Goal: Use online tool/utility: Utilize a website feature to perform a specific function

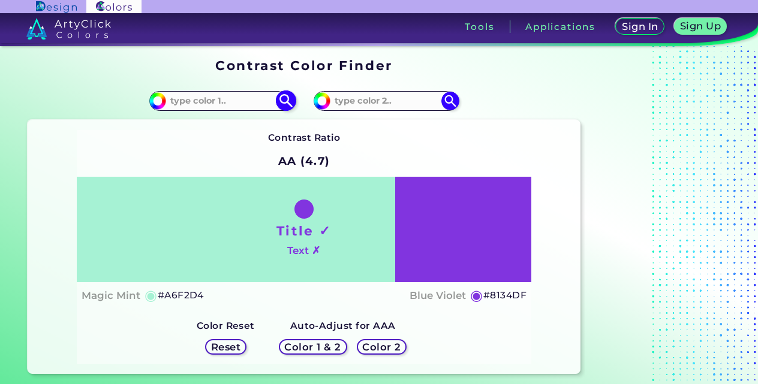
click at [247, 103] on input at bounding box center [222, 101] width 112 height 16
type input "blue gray"
click at [337, 104] on input at bounding box center [386, 101] width 112 height 16
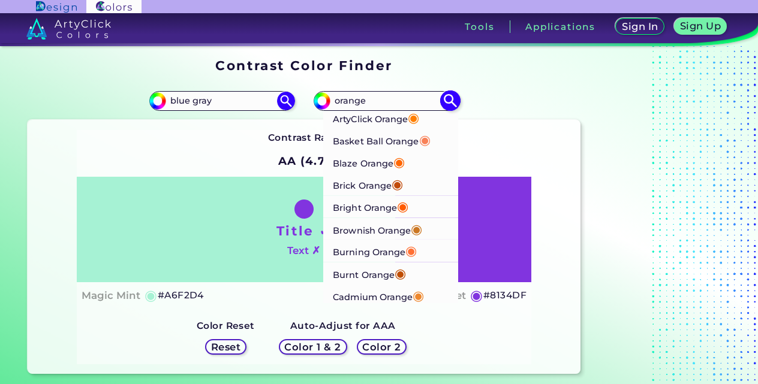
type input "orange"
click at [359, 227] on p "Brownish Orange ◉" at bounding box center [377, 229] width 89 height 22
type input "#cb7723"
type input "#CB7723"
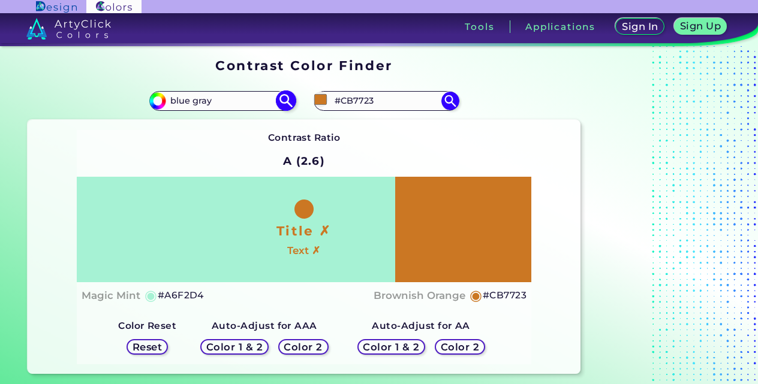
click at [215, 105] on input "blue gray" at bounding box center [222, 101] width 112 height 16
click at [284, 101] on img at bounding box center [285, 101] width 21 height 21
click at [163, 104] on img at bounding box center [158, 101] width 18 height 18
click at [157, 101] on input "#a6f2d4" at bounding box center [156, 99] width 15 height 15
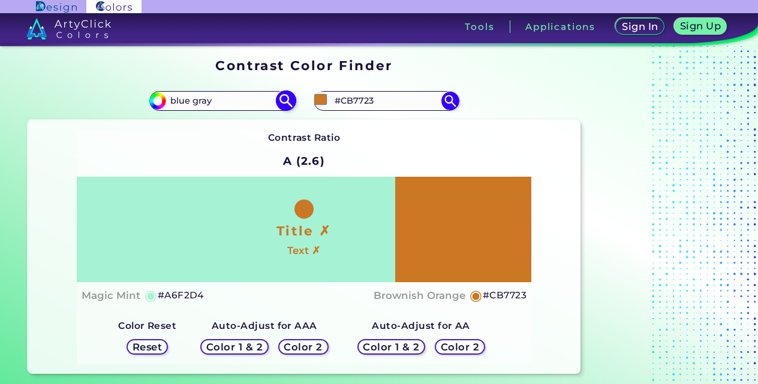
drag, startPoint x: 157, startPoint y: 102, endPoint x: 163, endPoint y: 104, distance: 6.5
click at [163, 104] on div "#a6f2d4 blue gray" at bounding box center [221, 100] width 145 height 19
click at [156, 106] on input "#a6f2d4" at bounding box center [156, 99] width 15 height 15
type input "#8ec7b1"
type input "#8EC7B1"
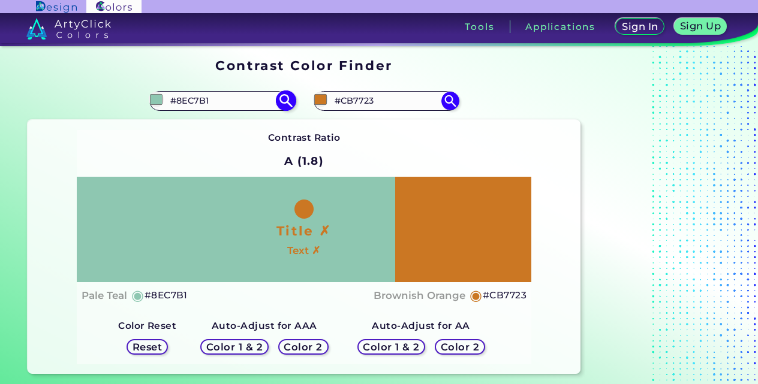
type input "#92c8b3"
type input "#92C8B3"
type input "#96cab5"
type input "#96CAB5"
type input "#97c9b5"
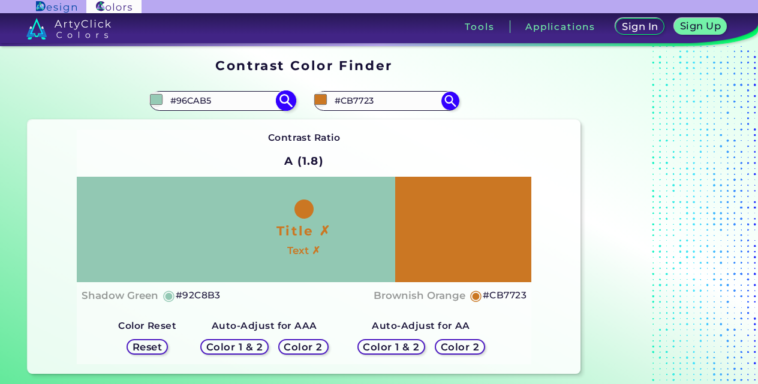
type input "#97C9B5"
type input "#99ccb8"
type input "#99CCB8"
type input "#9cceba"
type input "#9CCEBA"
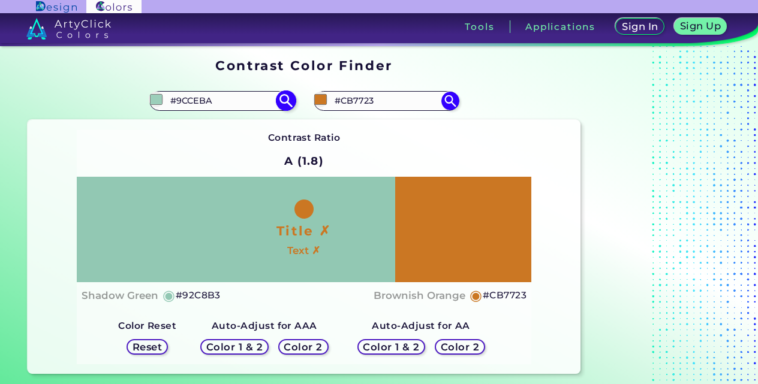
type input "#9dcdba"
type input "#9DCDBA"
type input "#9fd1bd"
type input "#9FD1BD"
type input "#9fd0bc"
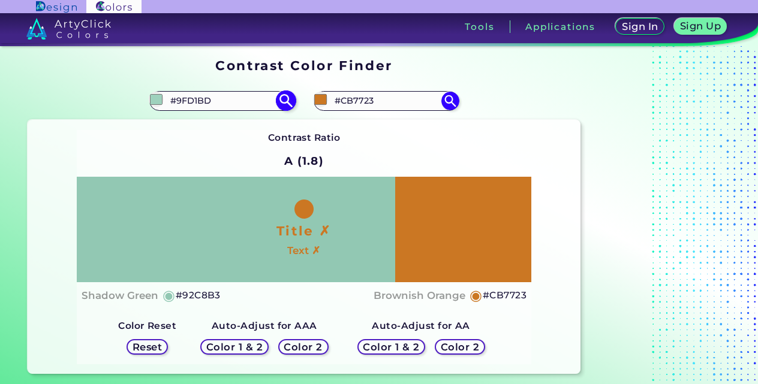
type input "#9FD0BC"
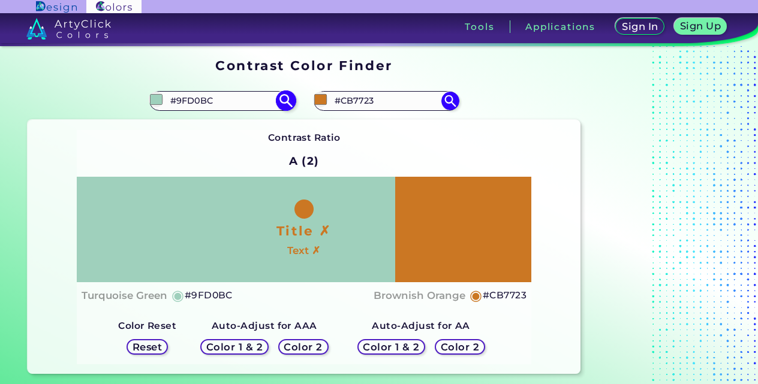
type input "#a3d2bf"
type input "#A3D2BF"
type input "#a6d3c1"
type input "#A6D3C1"
type input "#a8d6c4"
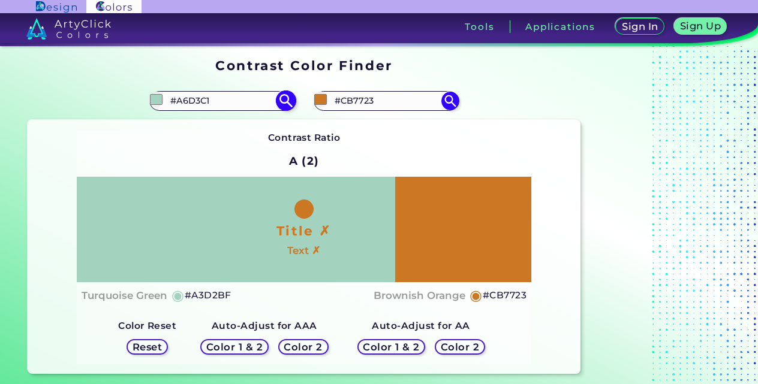
type input "#A8D6C4"
type input "#a9d6c4"
type input "#A9D6C4"
type input "#a8d6c4"
type input "#A8D6C4"
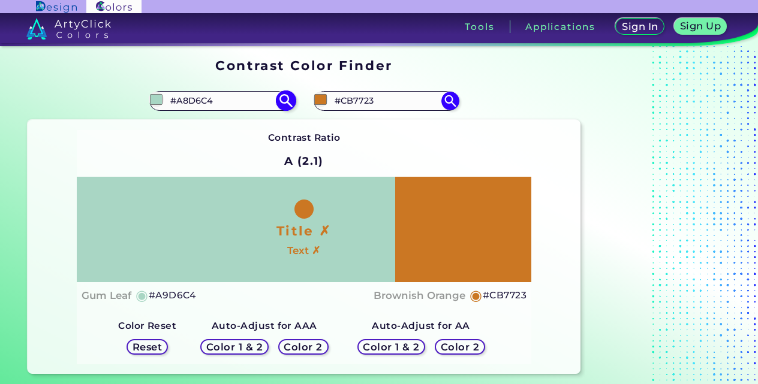
type input "#acd7c6"
type input "#ACD7C6"
type input "#afd9c9"
type input "#AFD9C9"
type input "#afdac9"
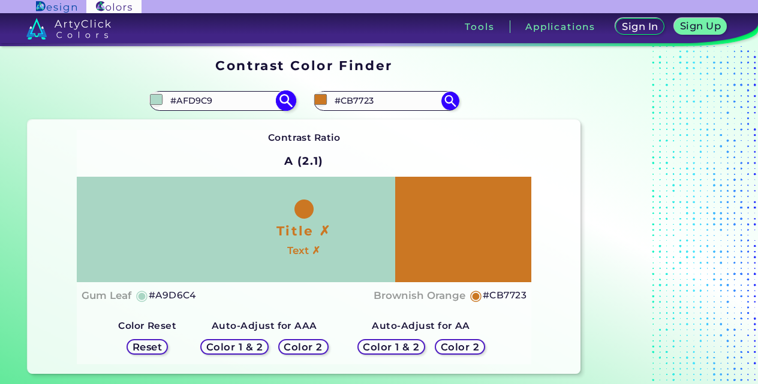
type input "#AFDAC9"
type input "#b2dccb"
type input "#B2DCCB"
type input "#b5dece"
type input "#B5DECE"
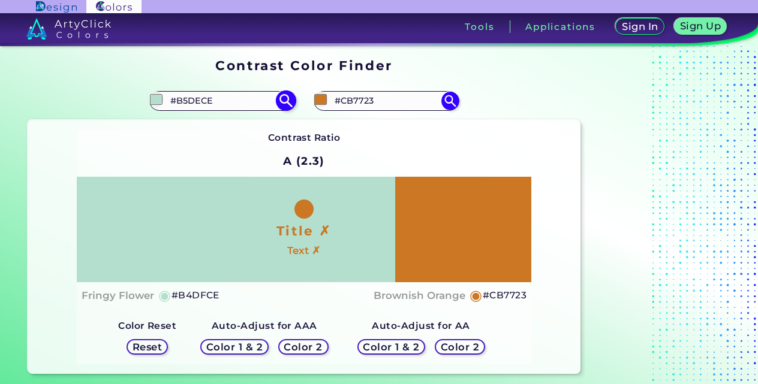
type input "#b4dfce"
type input "#B4DFCE"
type input "#b9dfd0"
type input "#B9DFD0"
type input "#b7e1d0"
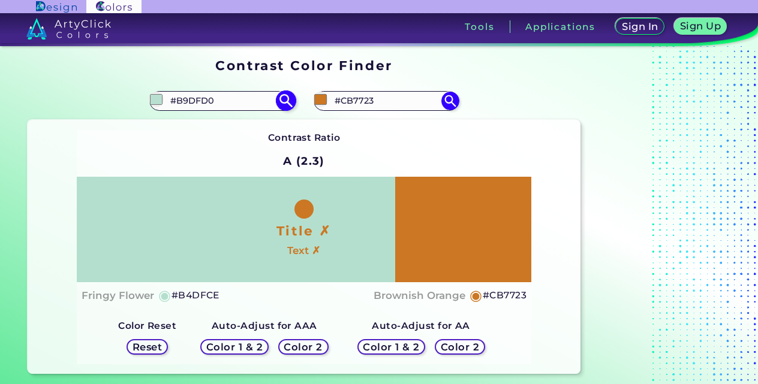
type input "#B7E1D0"
type input "#b8e0d0"
type input "#B8E0D0"
type input "#bbe2d2"
type input "#BBE2D2"
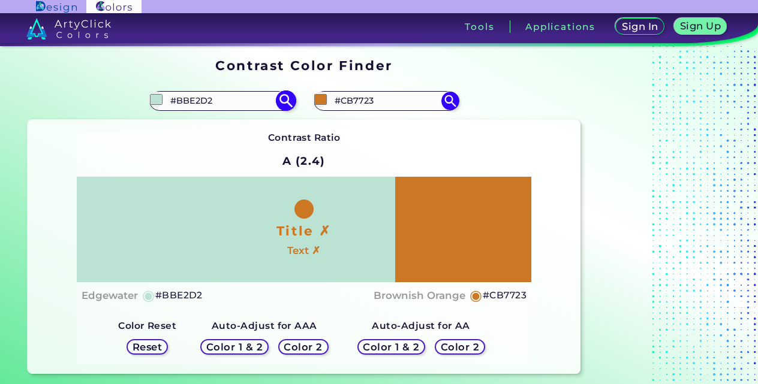
type input "#bbe2d3"
type input "#BBE2D3"
type input "#b7e1d0"
type input "#B7E1D0"
type input "#b6e2d0"
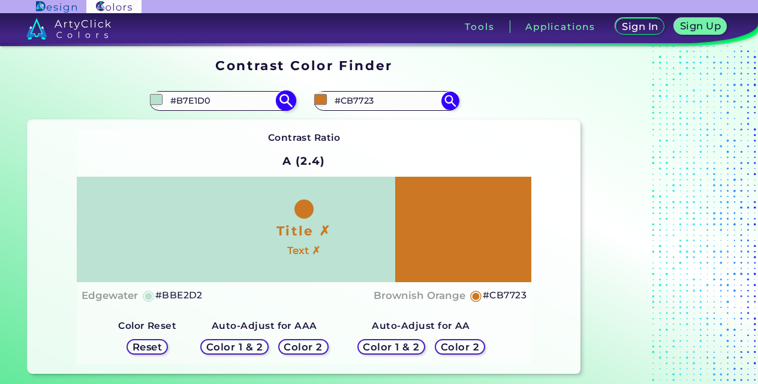
type input "#B6E2D0"
type input "#b1e2ce"
type input "#B1E2CE"
type input "#b0e3ce"
type input "#B0E3CE"
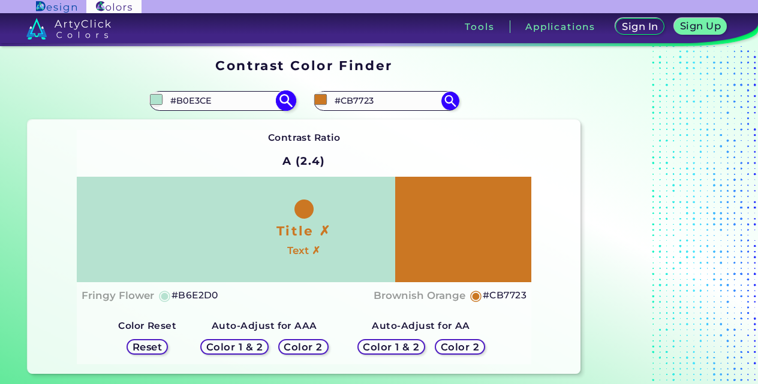
type input "#ace2cc"
type input "#ACE2CC"
type input "#abe2cc"
type input "#ABE2CC"
type input "#a7e2ca"
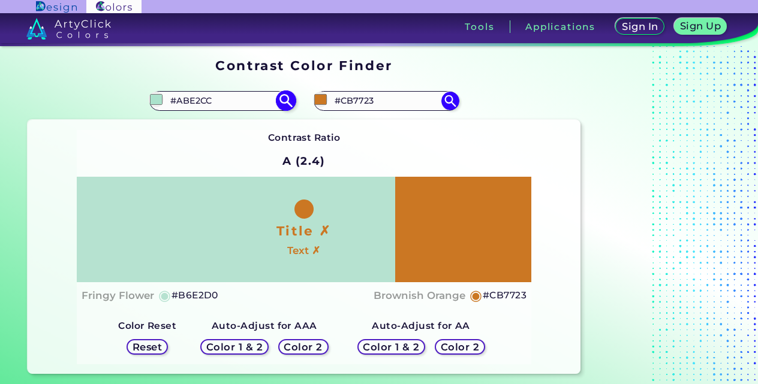
type input "#A7E2CA"
type input "#a3e0c8"
type input "#A3E0C8"
type input "#a3e1c8"
type input "#A3E1C8"
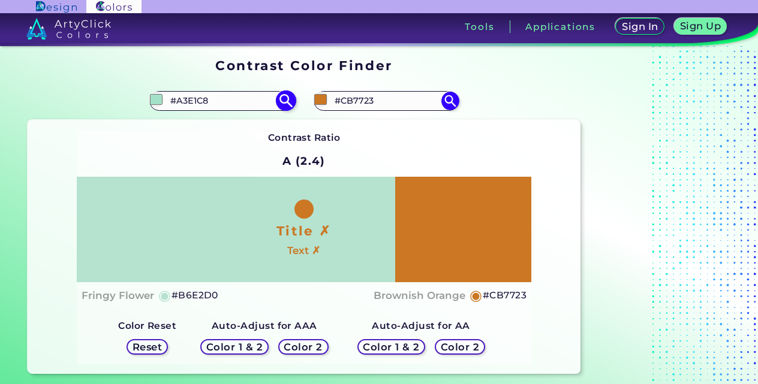
type input "#a2e2c8"
type input "#A2E2C8"
type input "#9ee0c6"
type input "#9EE0C6"
type input "#9de1c6"
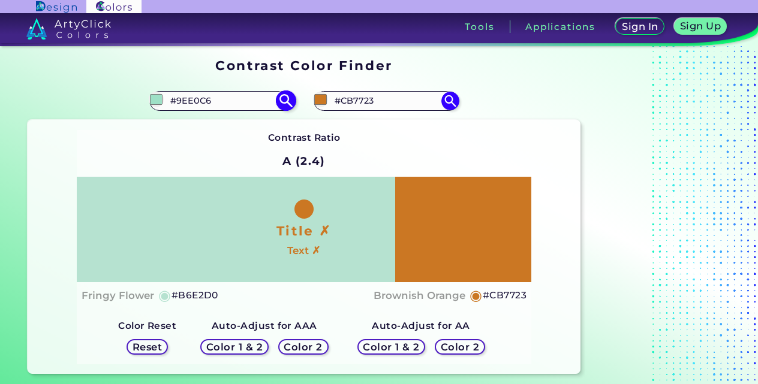
type input "#9DE1C6"
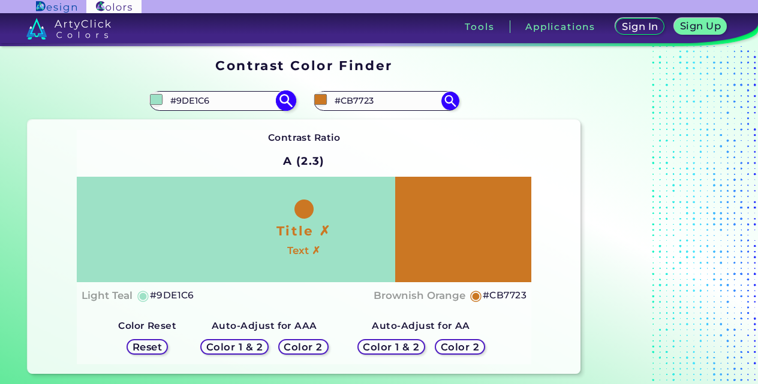
type input "#9de2c6"
type input "#9DE2C6"
type input "#98e1c4"
type input "#98E1C4"
type input "#98e2c4"
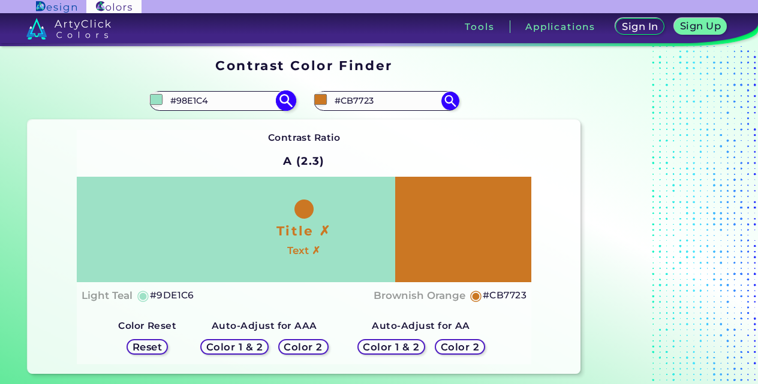
type input "#98E2C4"
type input "#94e1c2"
type input "#94E1C2"
type input "#93e1c2"
type input "#93E1C2"
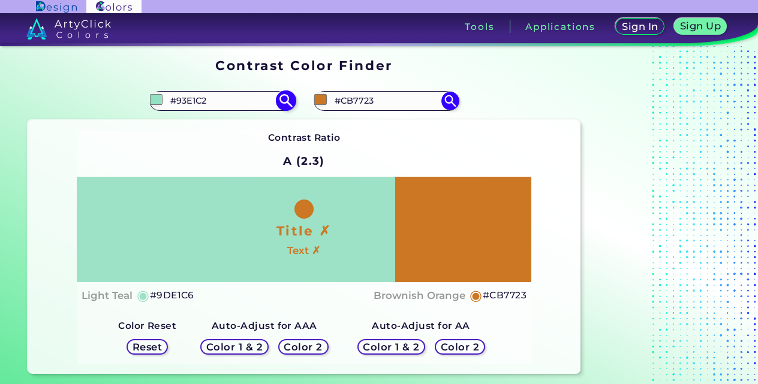
type input "#92e2c2"
type input "#92E2C2"
type input "#92e3c2"
type input "#92E3C2"
type input "#8de2c0"
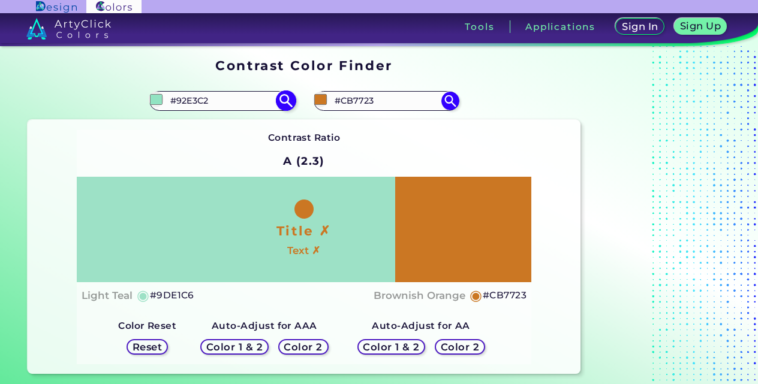
type input "#8DE2C0"
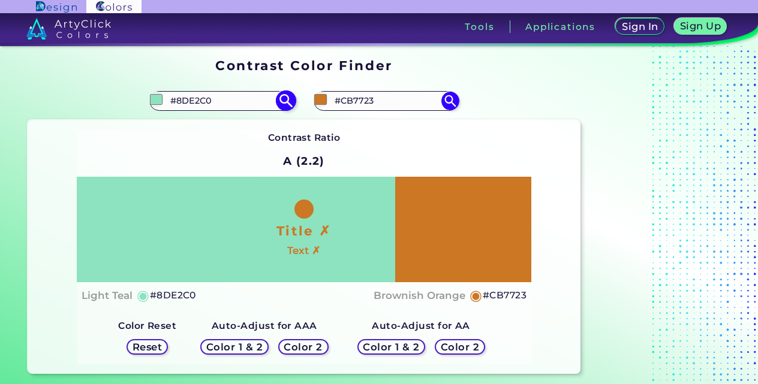
type input "#8fe5c3"
type input "#8FE5C3"
type input "#8fe6c3"
type input "#8FE6C3"
type input "#8be5c1"
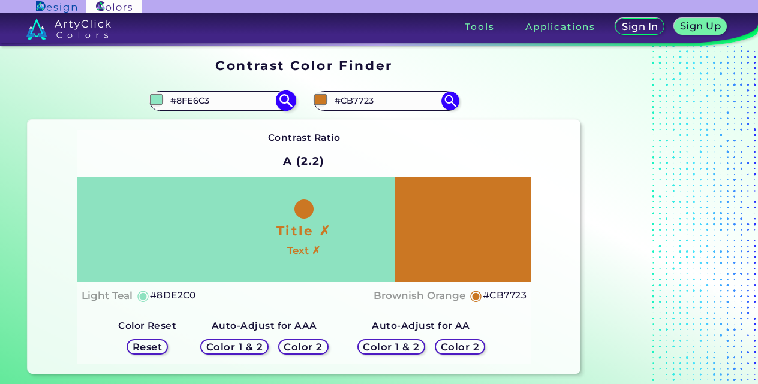
type input "#8BE5C1"
type input "#8ae5c1"
type input "#8AE5C1"
type input "#89e6c1"
type input "#89E6C1"
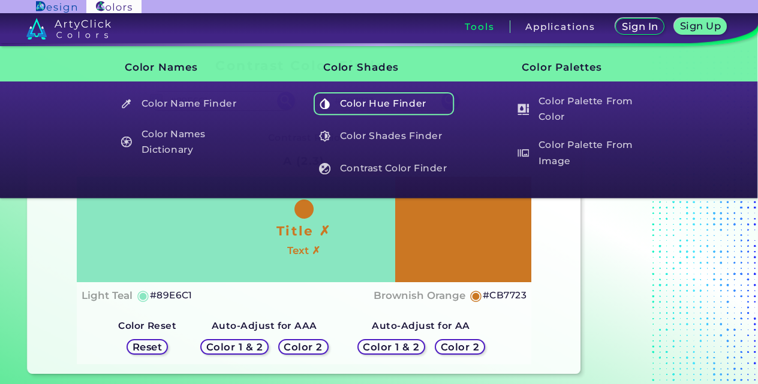
type input "#89e6c1"
click at [384, 101] on h5 "Color Hue Finder" at bounding box center [384, 103] width 141 height 23
